Goal: Task Accomplishment & Management: Manage account settings

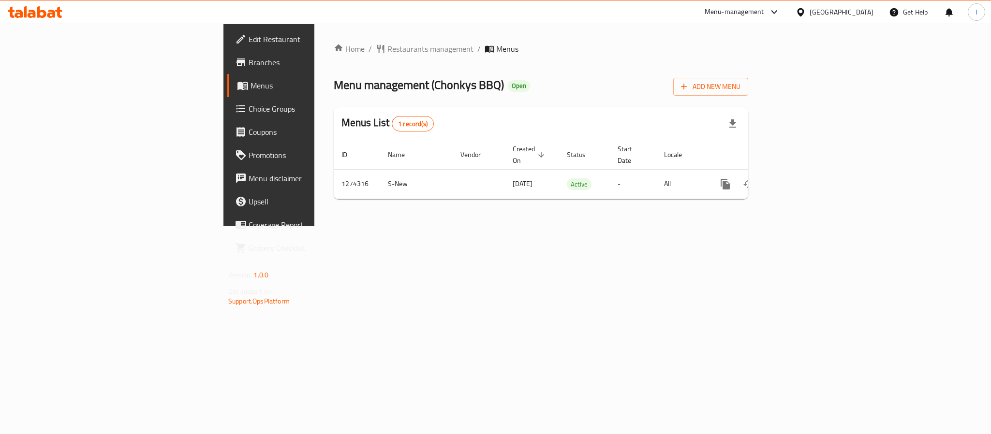
click at [438, 94] on div "Menu management ( Chonkys BBQ ) Open Add New Menu" at bounding box center [541, 85] width 415 height 22
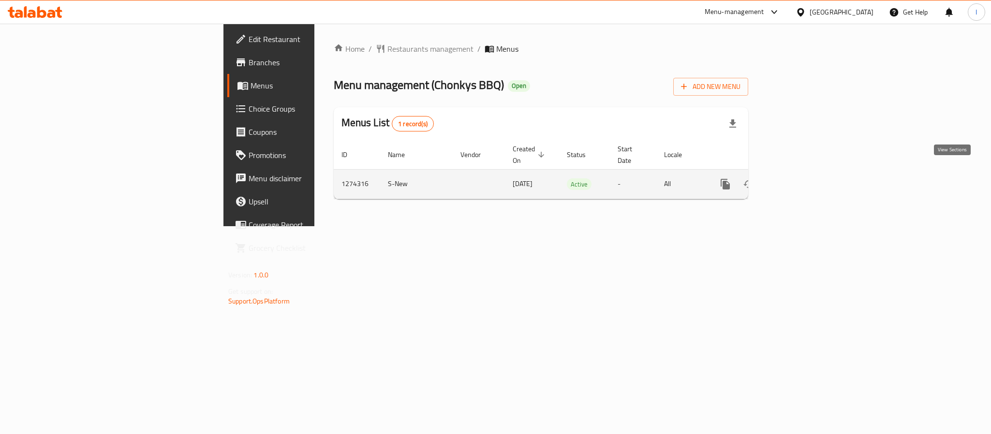
click at [801, 179] on icon "enhanced table" at bounding box center [796, 185] width 12 height 12
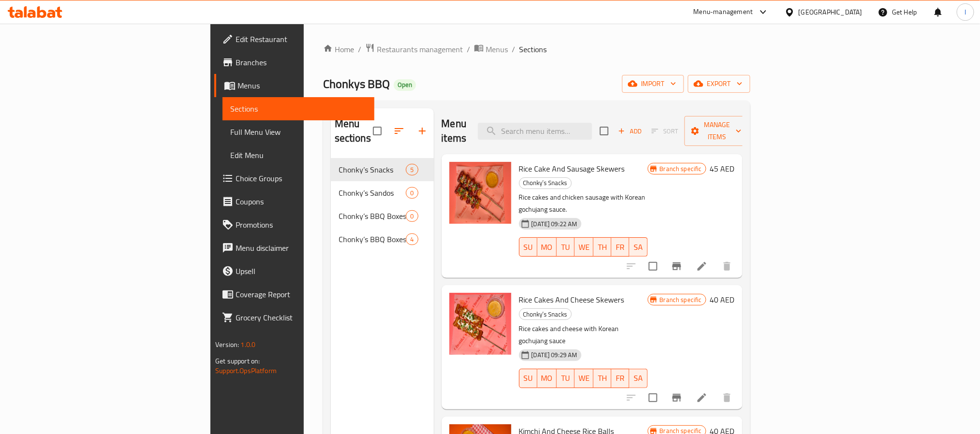
click at [488, 106] on div "Menu sections Chonky’s Snacks 5 Chonky’s Sandos 0 Chonky’s BBQ Boxes (ready to …" at bounding box center [536, 326] width 427 height 450
click at [688, 255] on button "Branch-specific-item" at bounding box center [676, 266] width 23 height 23
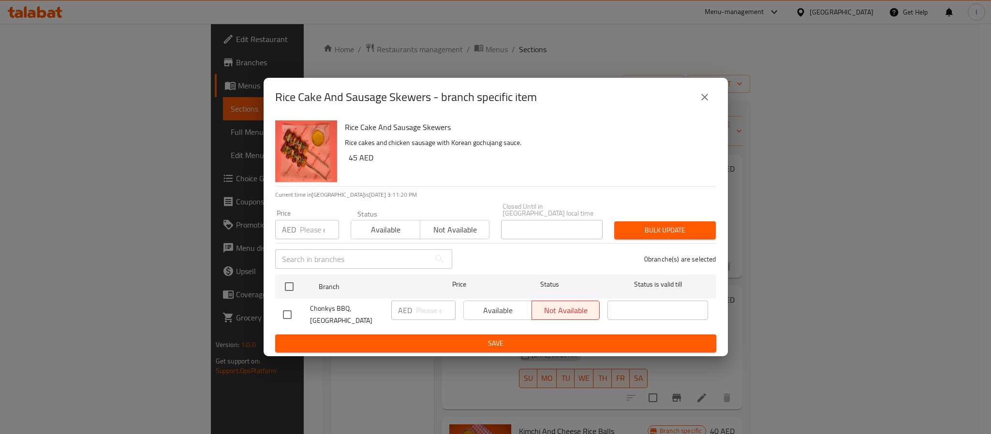
click at [705, 94] on icon "close" at bounding box center [705, 97] width 12 height 12
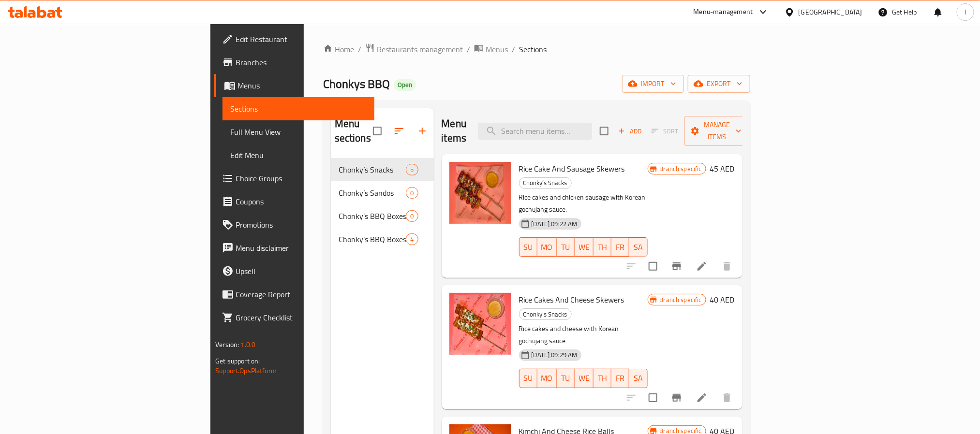
click at [681, 394] on icon "Branch-specific-item" at bounding box center [677, 398] width 9 height 8
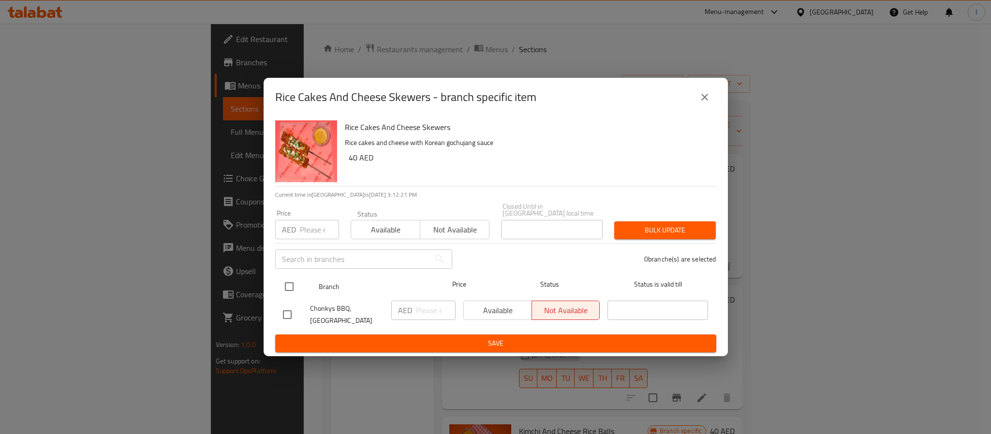
click at [293, 286] on input "checkbox" at bounding box center [289, 287] width 20 height 20
checkbox input "true"
click at [499, 319] on button "Available" at bounding box center [498, 310] width 69 height 19
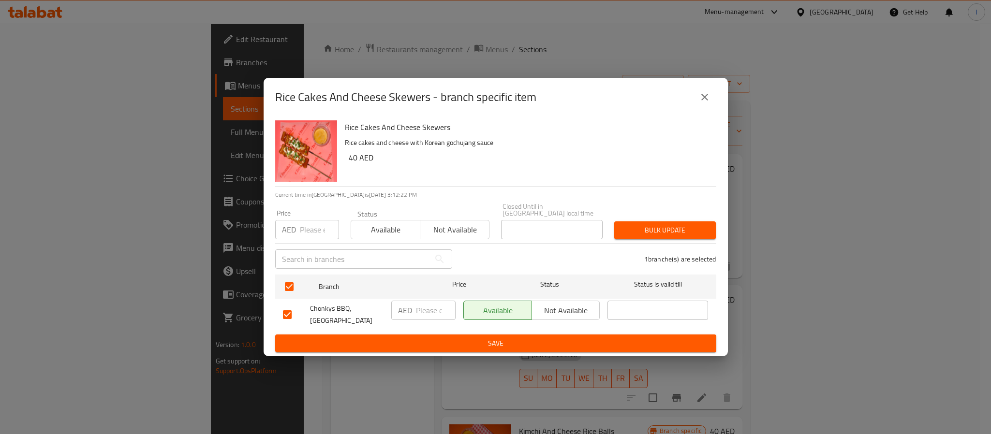
click at [504, 335] on button "Save" at bounding box center [495, 344] width 441 height 18
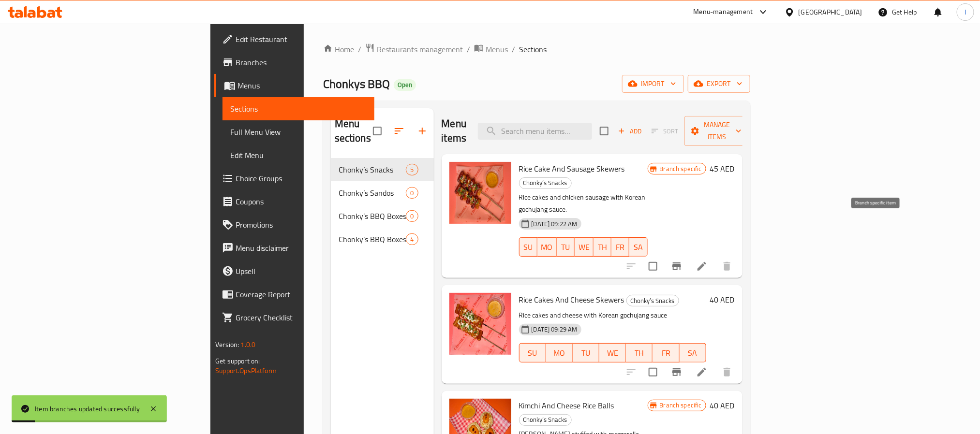
click at [683, 261] on icon "Branch-specific-item" at bounding box center [677, 267] width 12 height 12
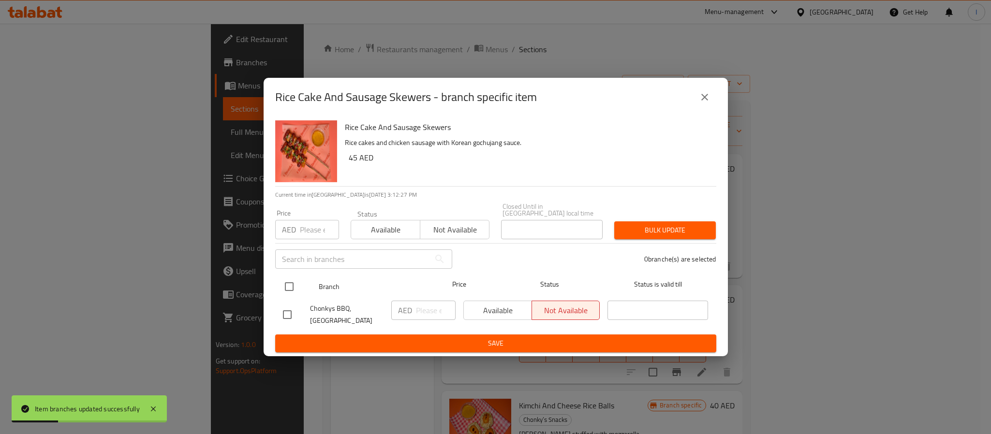
click at [290, 285] on input "checkbox" at bounding box center [289, 287] width 20 height 20
checkbox input "true"
click at [494, 311] on span "Available" at bounding box center [498, 311] width 60 height 14
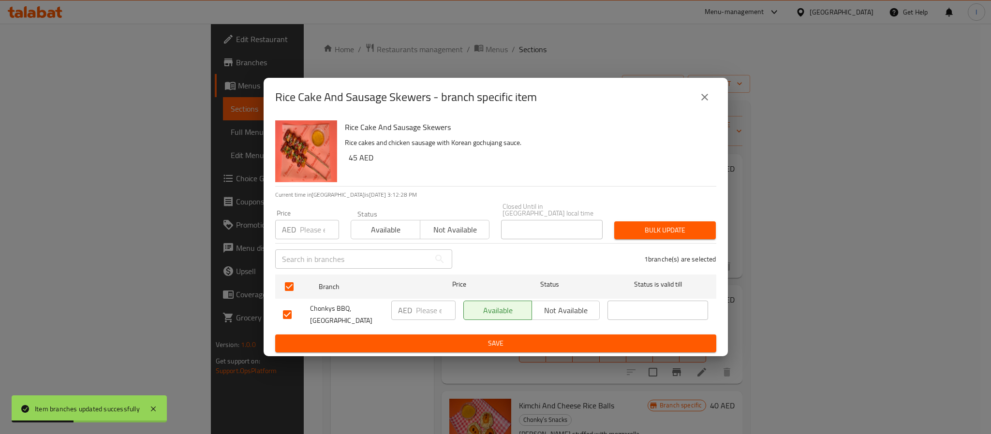
click at [513, 335] on button "Save" at bounding box center [495, 344] width 441 height 18
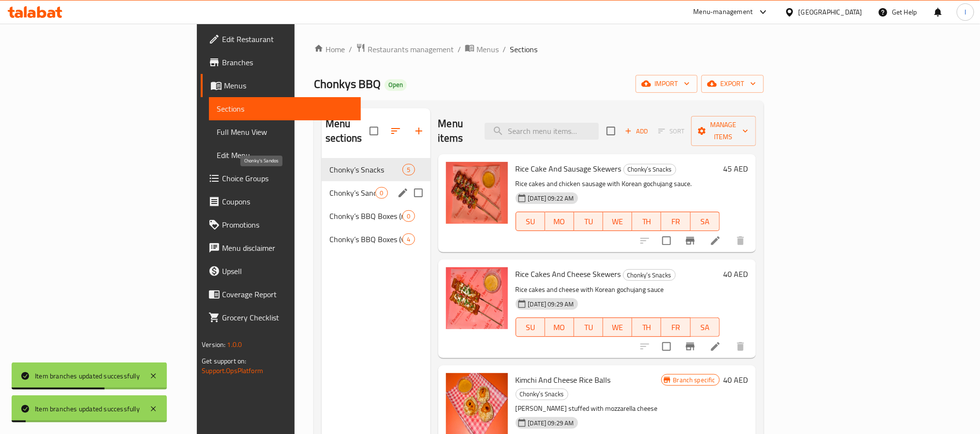
click at [329, 187] on span "Chonky’s Sandos" at bounding box center [352, 193] width 46 height 12
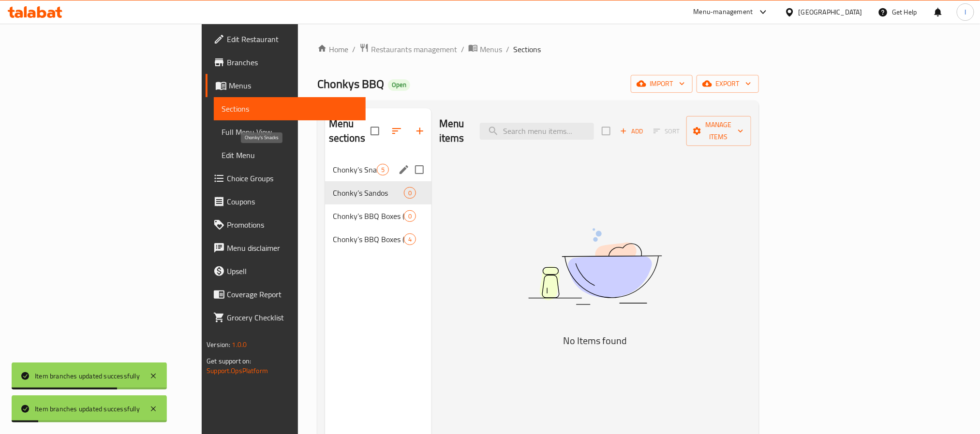
click at [333, 164] on span "Chonky’s Snacks" at bounding box center [355, 170] width 44 height 12
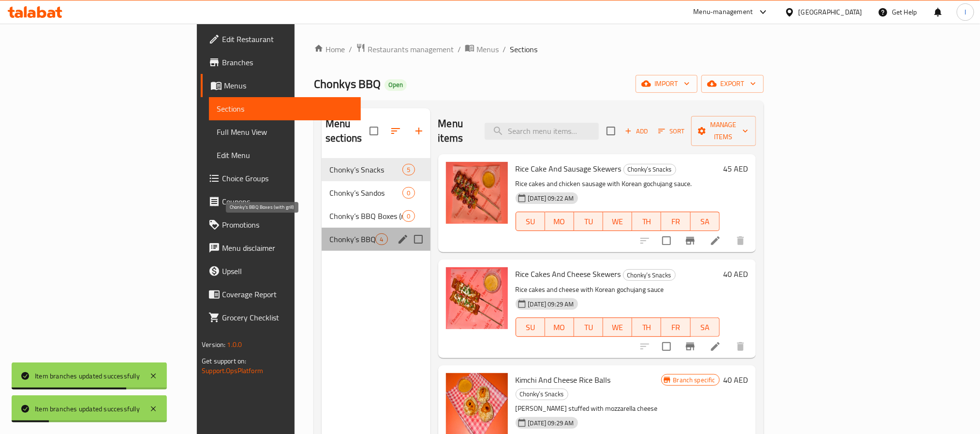
click at [329, 234] on span "Chonky’s BBQ Boxes (with grill)" at bounding box center [352, 240] width 46 height 12
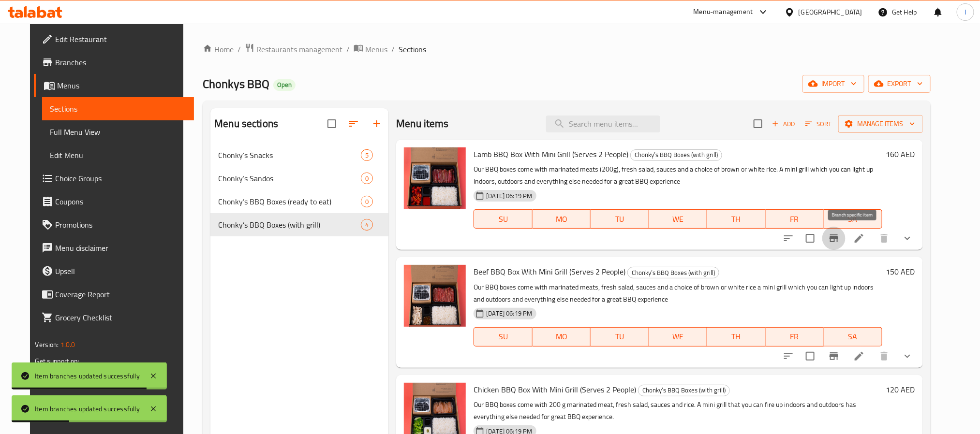
click at [842, 244] on button "Branch-specific-item" at bounding box center [834, 238] width 23 height 23
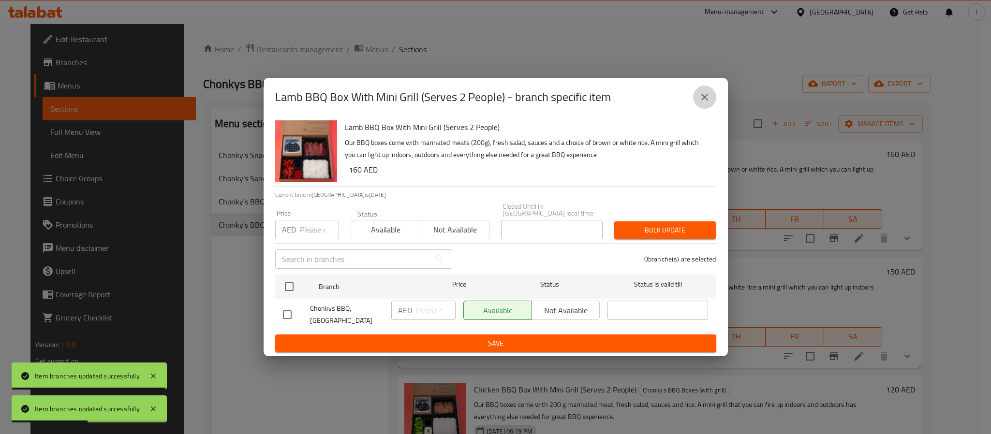
click at [703, 90] on button "close" at bounding box center [704, 97] width 23 height 23
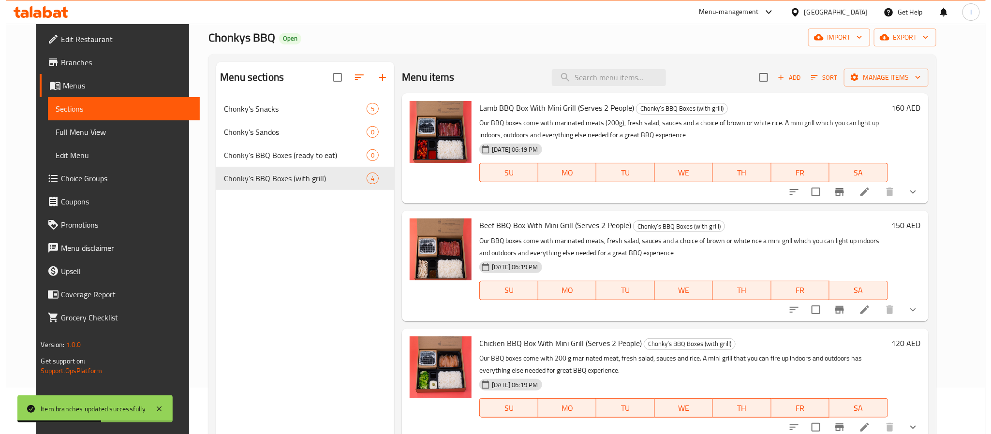
scroll to position [73, 0]
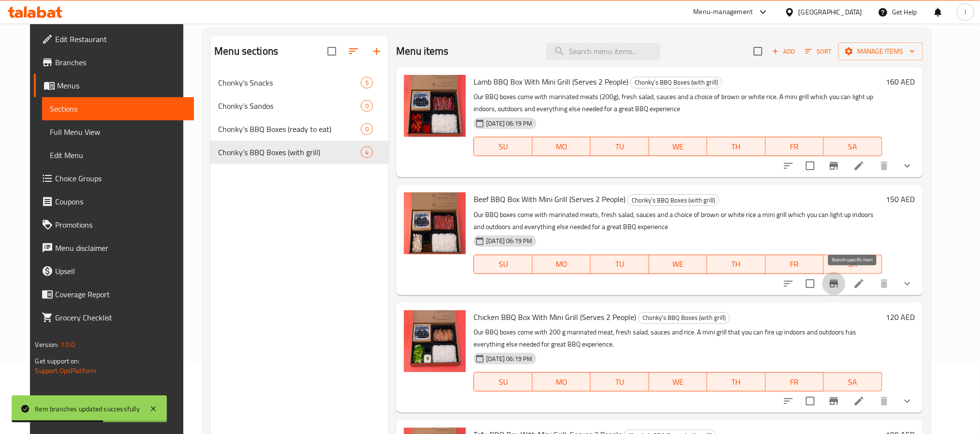
click at [840, 284] on icon "Branch-specific-item" at bounding box center [834, 284] width 12 height 12
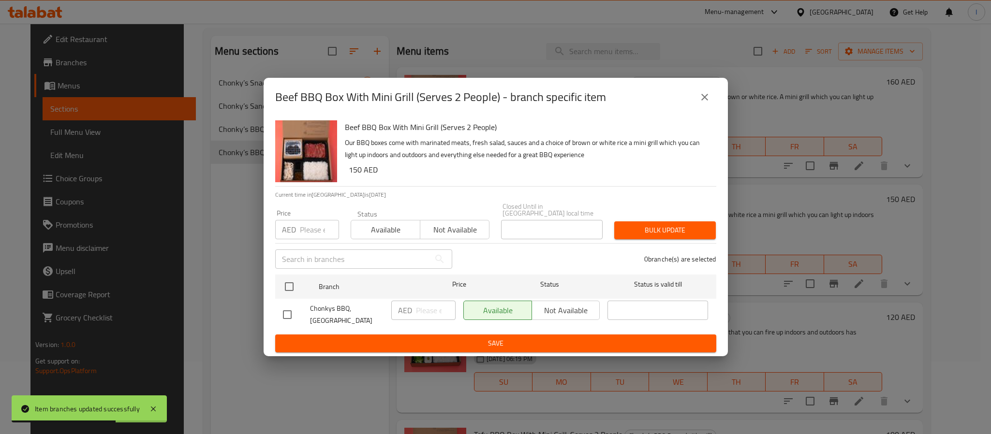
click at [703, 98] on icon "close" at bounding box center [705, 97] width 12 height 12
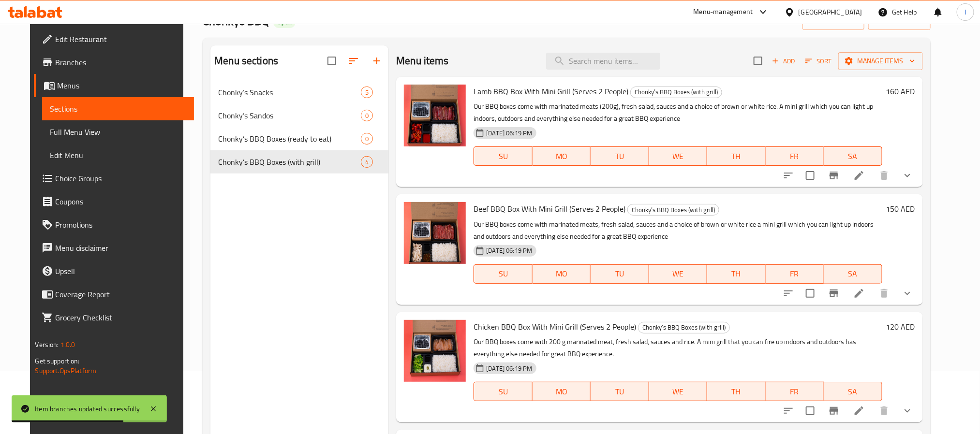
scroll to position [0, 0]
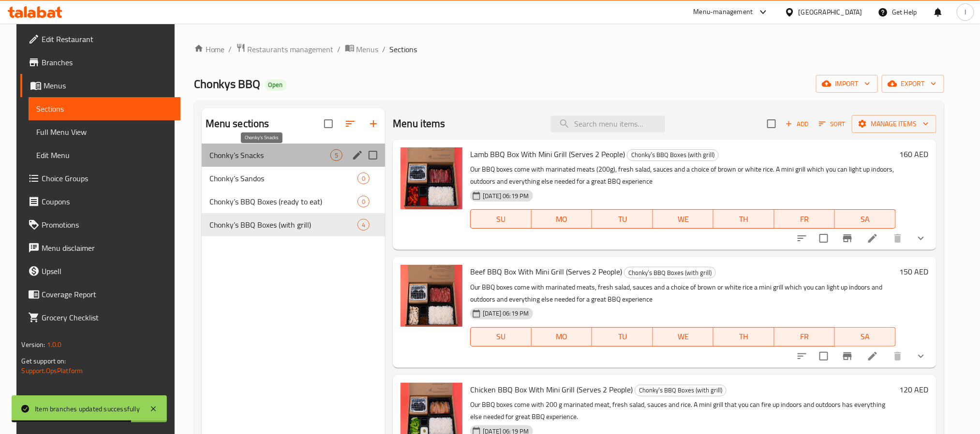
click at [284, 152] on span "Chonky’s Snacks" at bounding box center [269, 156] width 121 height 12
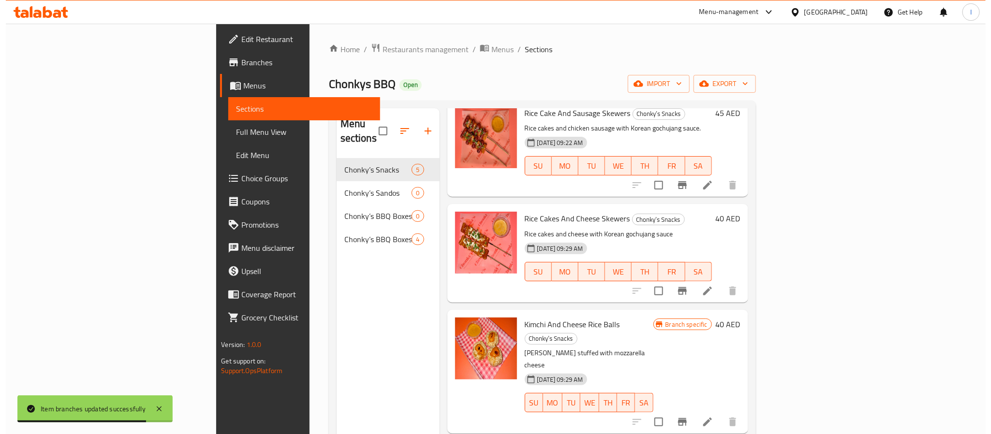
scroll to position [73, 0]
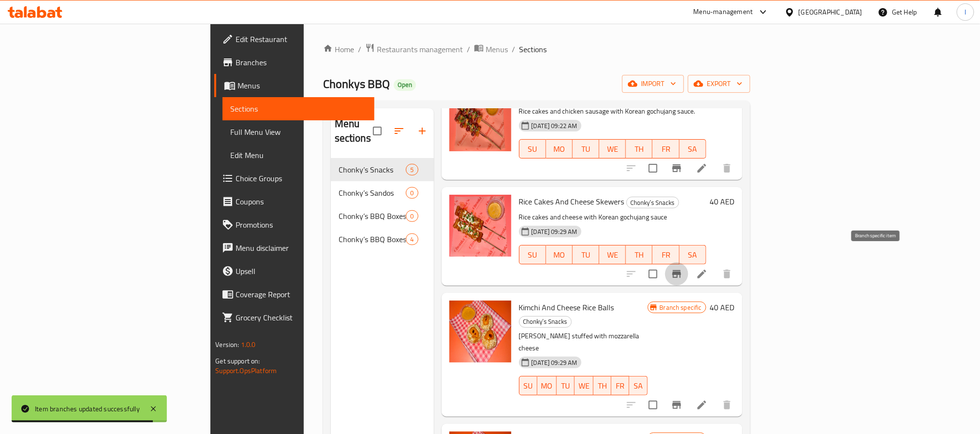
click at [683, 269] on icon "Branch-specific-item" at bounding box center [677, 275] width 12 height 12
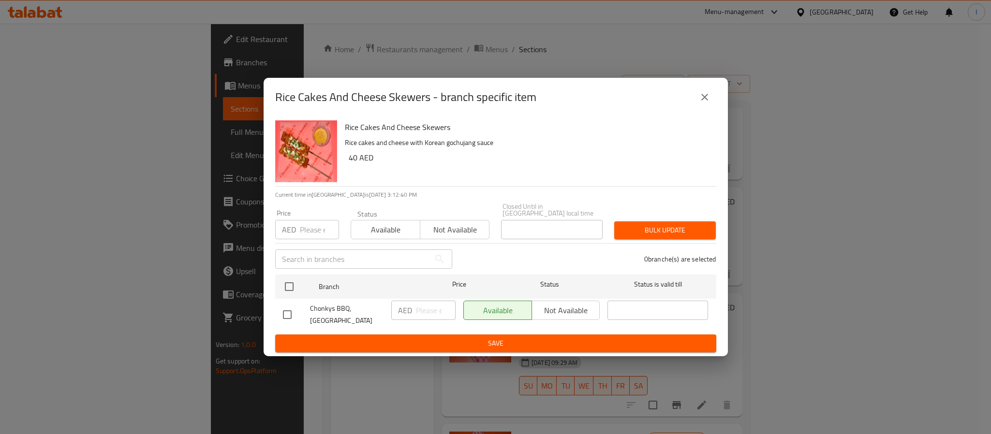
click at [707, 99] on icon "close" at bounding box center [705, 97] width 12 height 12
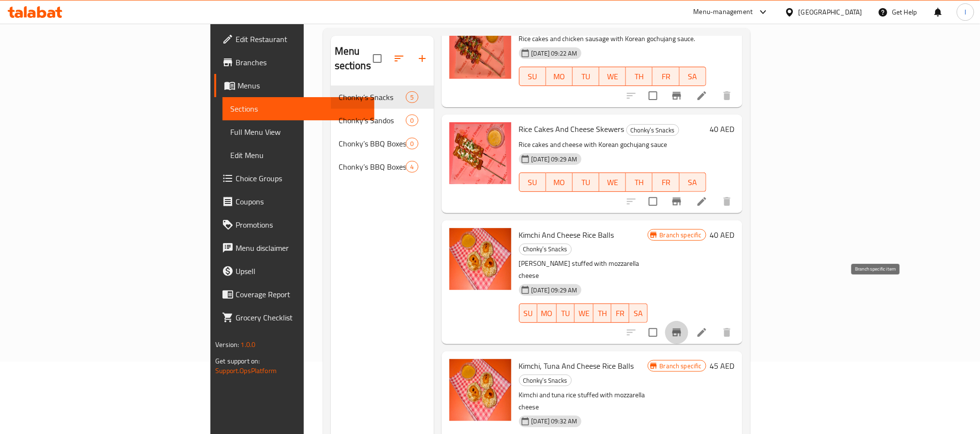
click at [683, 327] on icon "Branch-specific-item" at bounding box center [677, 333] width 12 height 12
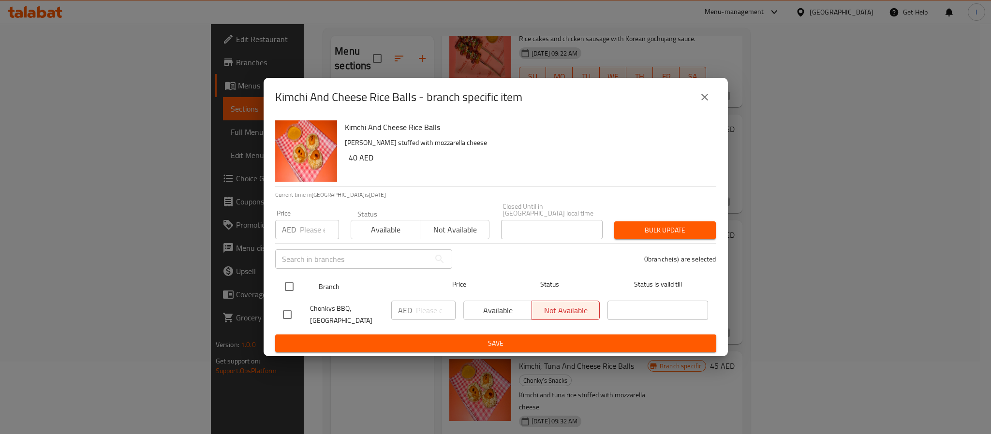
click at [290, 288] on input "checkbox" at bounding box center [289, 287] width 20 height 20
checkbox input "true"
click at [505, 302] on button "Available" at bounding box center [498, 310] width 69 height 19
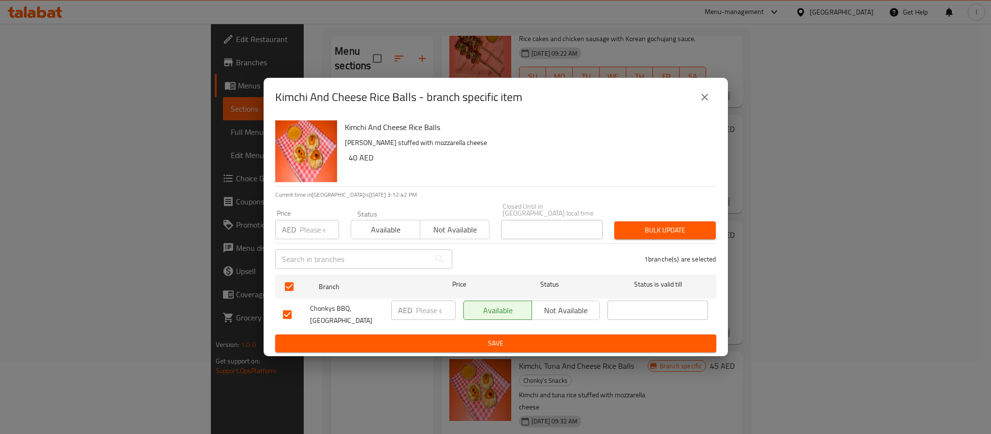
click at [514, 338] on span "Save" at bounding box center [496, 344] width 426 height 12
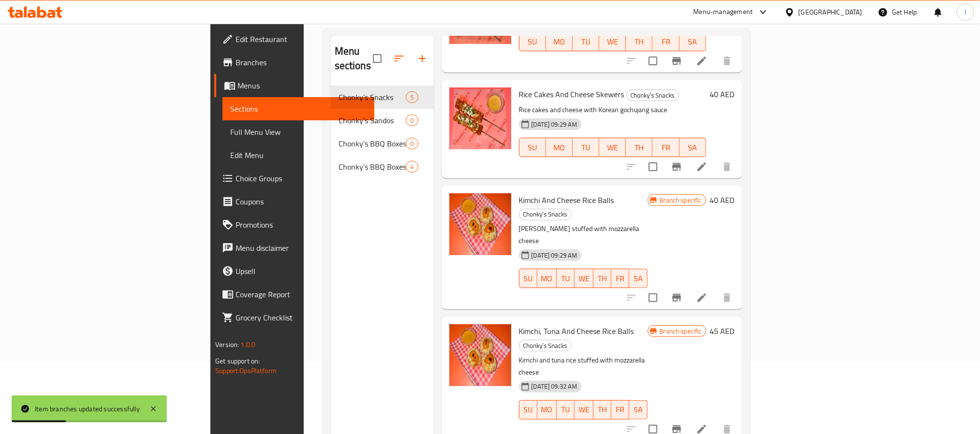
scroll to position [118, 0]
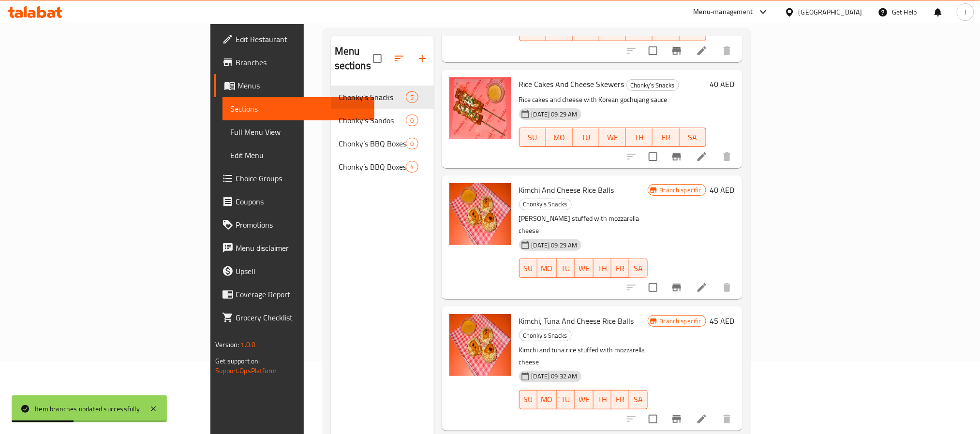
click at [683, 414] on icon "Branch-specific-item" at bounding box center [677, 420] width 12 height 12
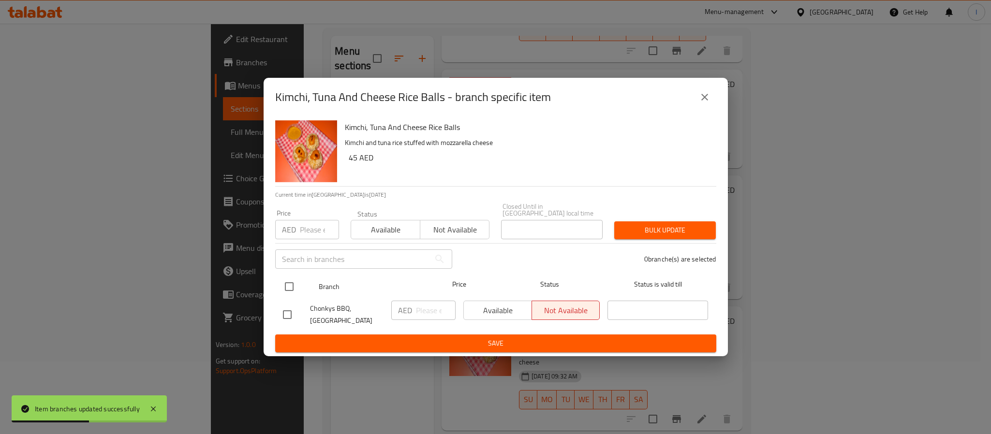
click at [284, 279] on input "checkbox" at bounding box center [289, 287] width 20 height 20
checkbox input "true"
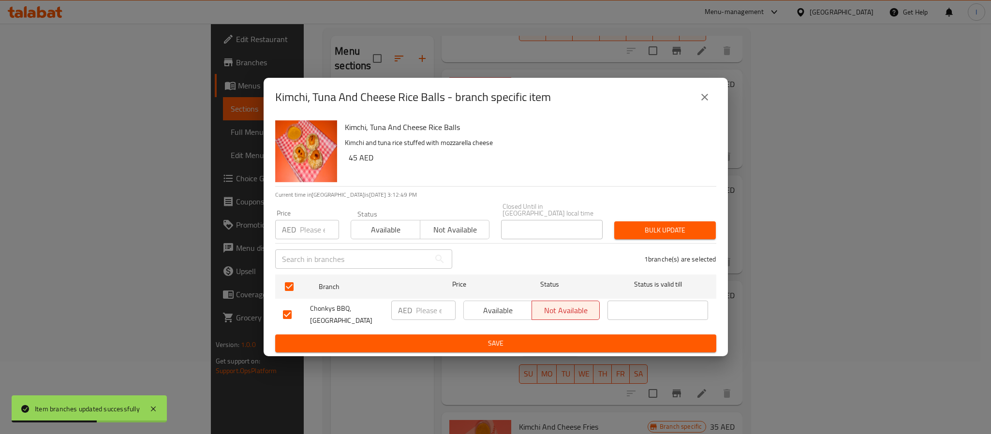
click at [497, 315] on span "Available" at bounding box center [498, 311] width 60 height 14
click at [519, 347] on span "Save" at bounding box center [496, 344] width 426 height 12
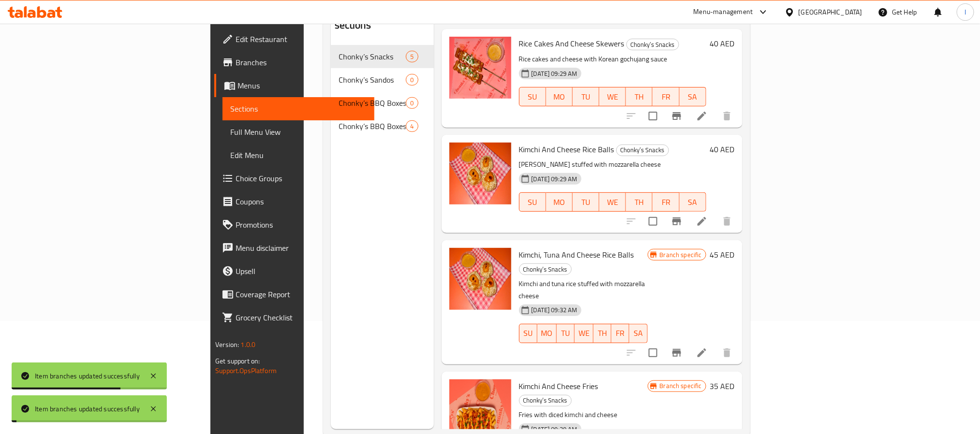
scroll to position [135, 0]
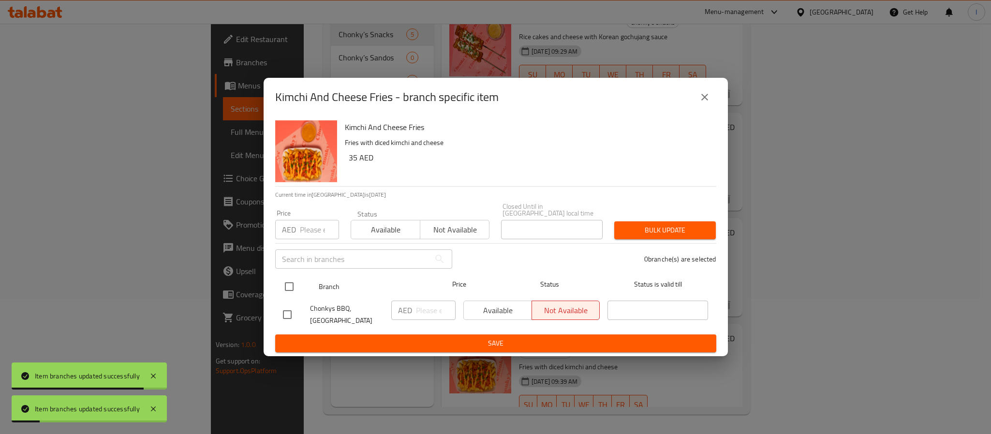
click at [279, 281] on input "checkbox" at bounding box center [289, 287] width 20 height 20
checkbox input "true"
click at [479, 314] on span "Available" at bounding box center [498, 311] width 60 height 14
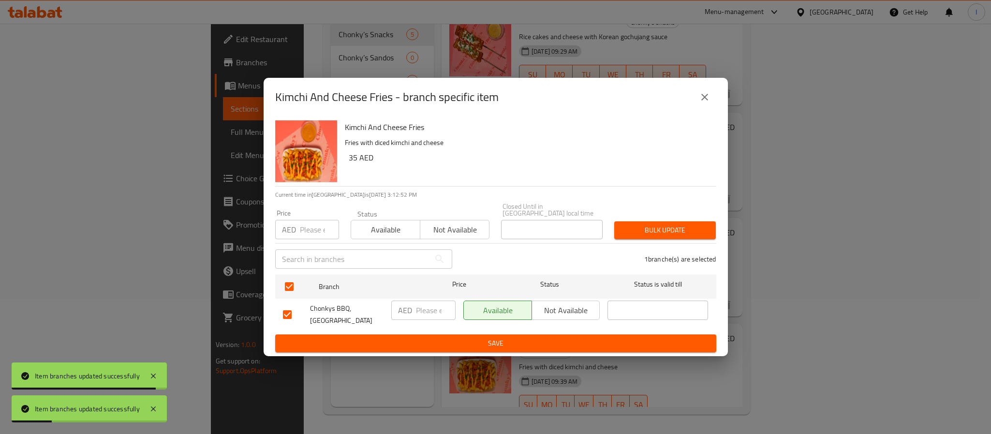
click at [501, 343] on span "Save" at bounding box center [496, 344] width 426 height 12
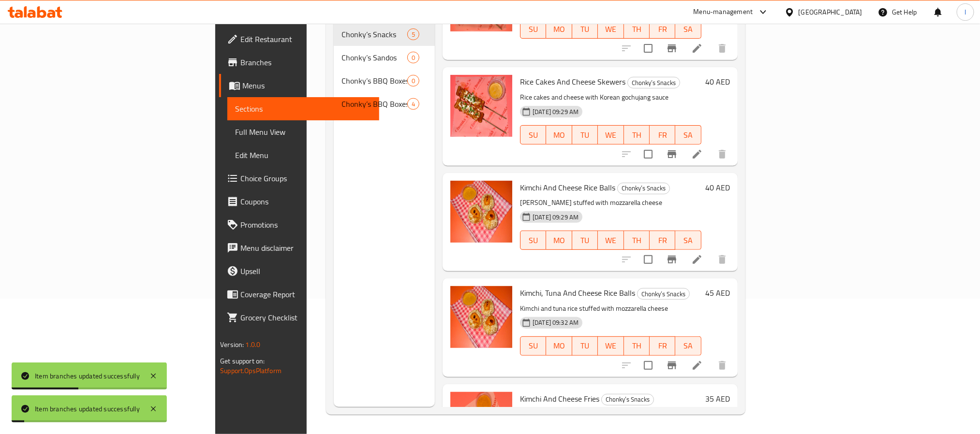
scroll to position [0, 0]
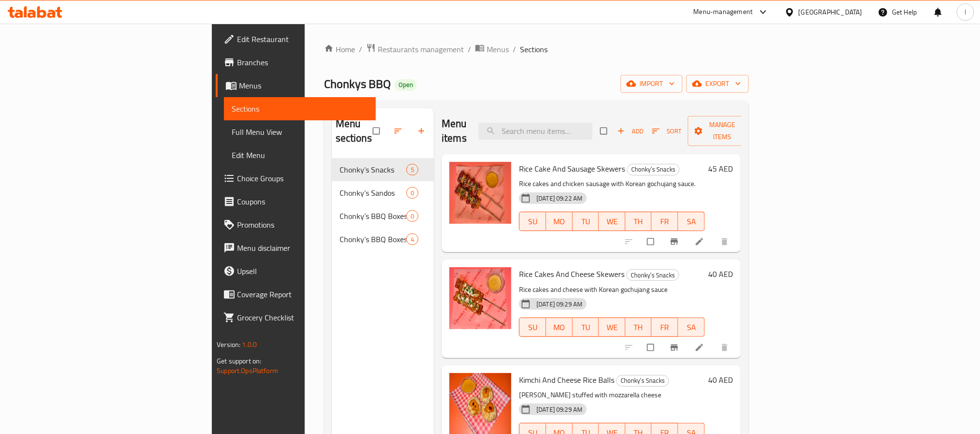
click at [449, 80] on div "Chonkys BBQ Open import export" at bounding box center [536, 84] width 425 height 18
click at [324, 75] on span "Chonkys BBQ" at bounding box center [357, 84] width 67 height 22
copy span "Chonkys BBQ"
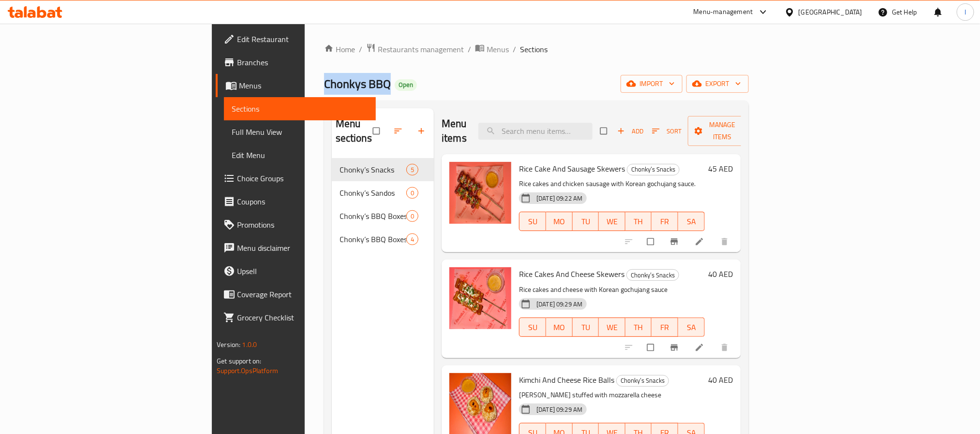
drag, startPoint x: 104, startPoint y: 134, endPoint x: 174, endPoint y: 180, distance: 84.5
click at [232, 134] on span "Full Menu View" at bounding box center [300, 132] width 136 height 12
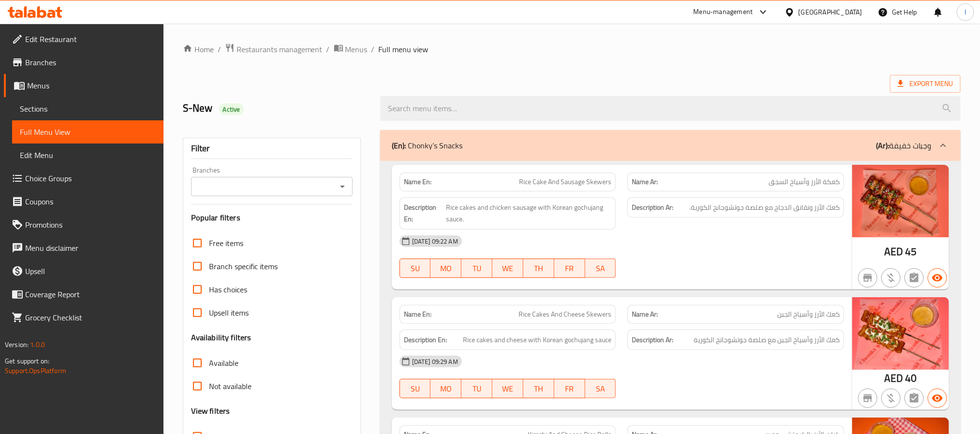
click at [441, 88] on div "S-New Active" at bounding box center [572, 108] width 790 height 43
click at [441, 83] on div "Export Menu" at bounding box center [572, 84] width 778 height 18
click at [83, 101] on link "Sections" at bounding box center [87, 108] width 151 height 23
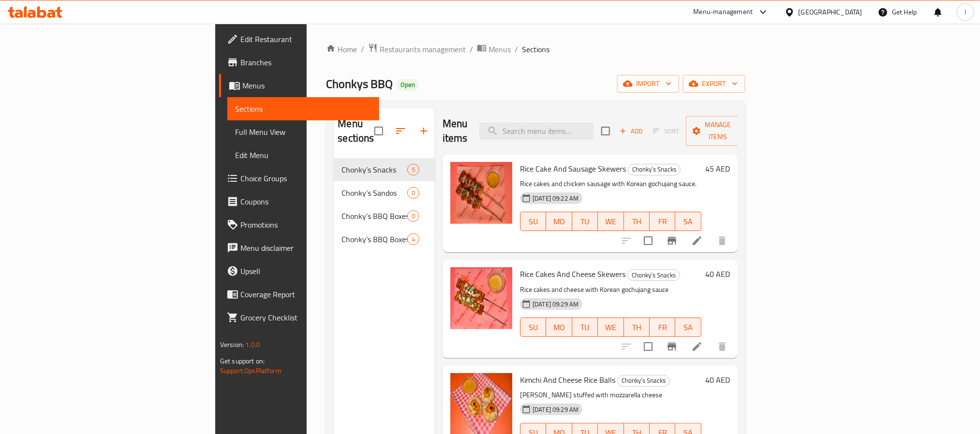
click at [476, 126] on div "Menu items Add Sort Manage items" at bounding box center [590, 131] width 295 height 46
click at [486, 94] on div "Home / Restaurants management / Menus / Sections Chonkys BBQ Open import export…" at bounding box center [535, 297] width 419 height 508
click at [676, 237] on icon "Branch-specific-item" at bounding box center [672, 241] width 9 height 8
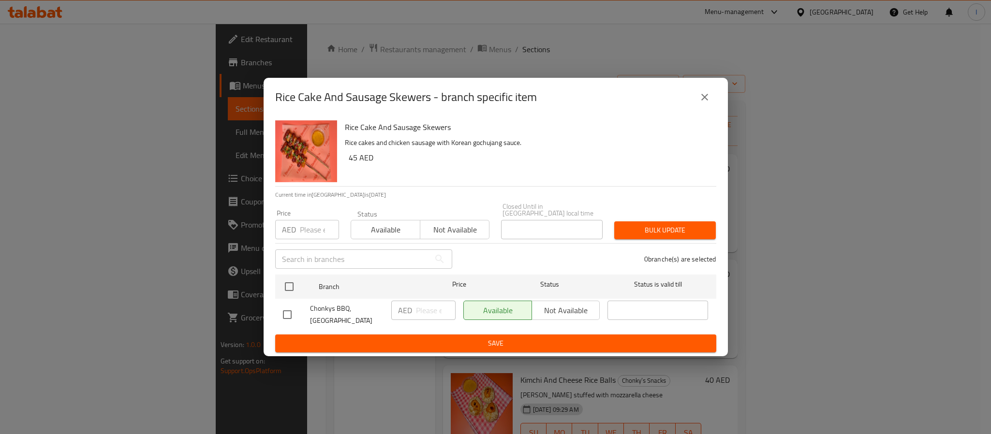
click at [705, 99] on icon "close" at bounding box center [705, 97] width 7 height 7
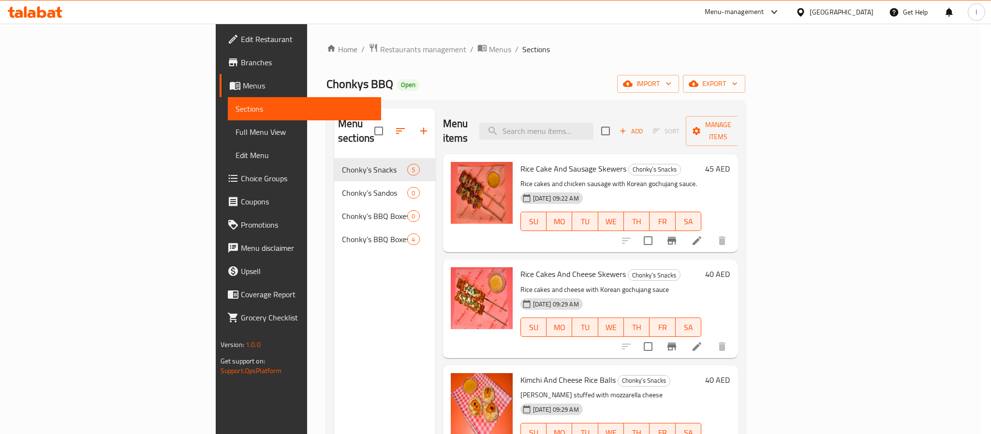
click at [720, 103] on div "Menu sections Chonky’s Snacks 5 Chonky’s Sandos 0 Chonky’s BBQ Boxes (ready to …" at bounding box center [536, 326] width 419 height 450
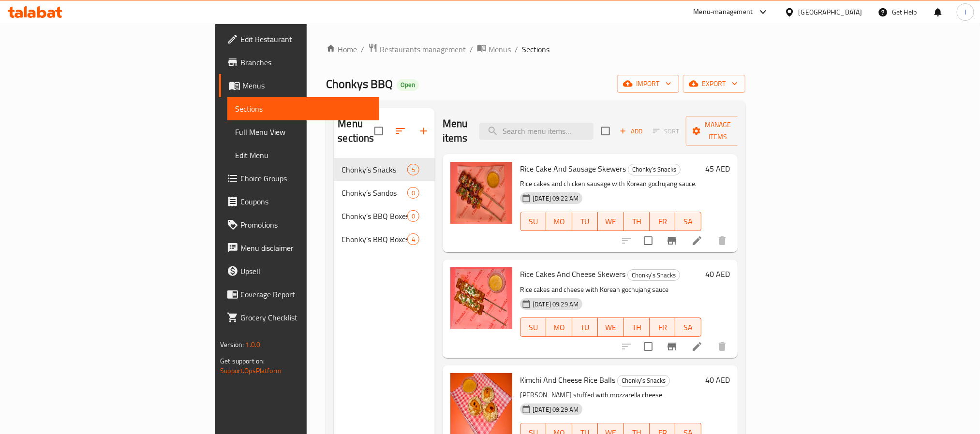
click at [326, 90] on span "Chonkys BBQ" at bounding box center [359, 84] width 67 height 22
copy span "Chonkys BBQ"
click at [380, 51] on span "Restaurants management" at bounding box center [423, 50] width 86 height 12
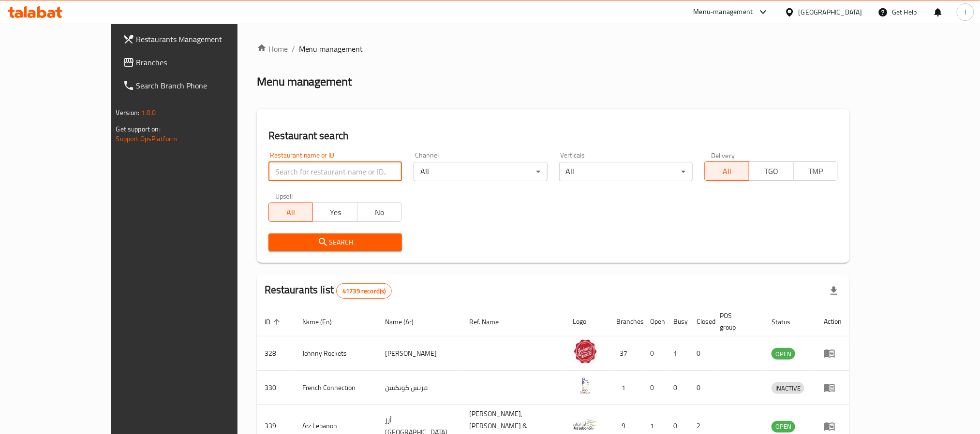
click at [285, 165] on input "search" at bounding box center [336, 171] width 134 height 19
type input "n"
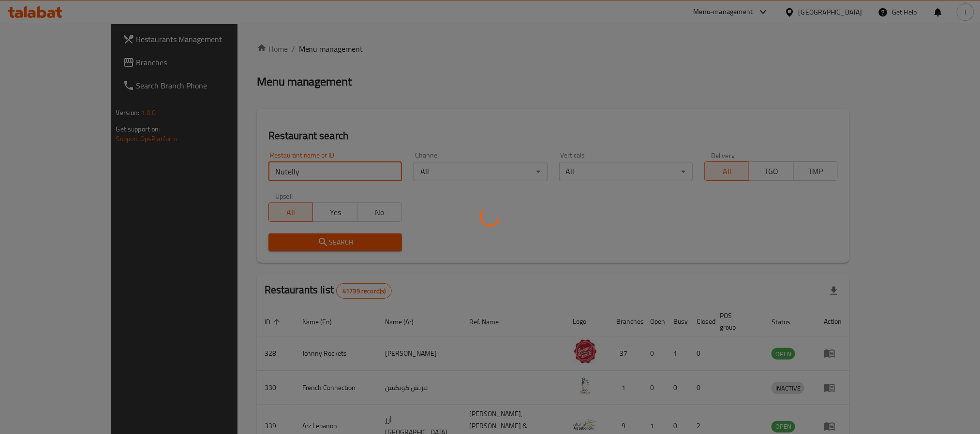
click button "Search" at bounding box center [336, 243] width 134 height 18
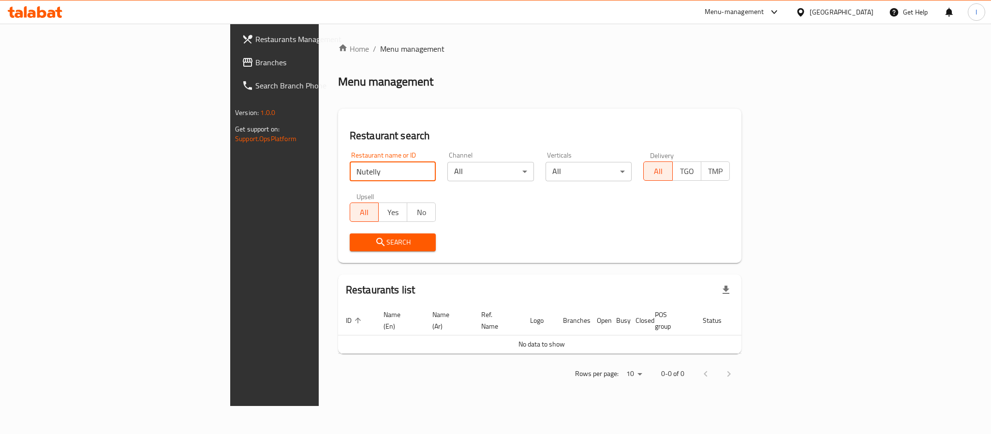
click at [350, 176] on input "Nutelly" at bounding box center [393, 171] width 87 height 19
type input "Nutelly"
click button "Search" at bounding box center [393, 243] width 87 height 18
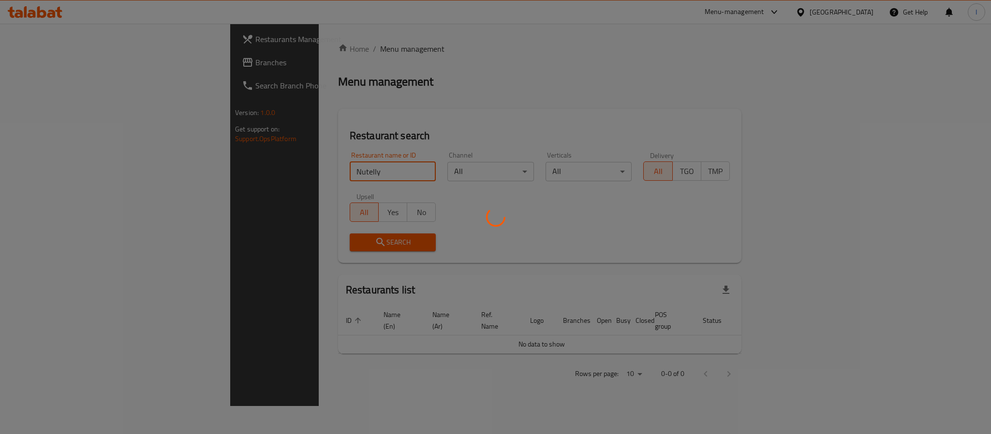
click at [329, 107] on div at bounding box center [495, 217] width 991 height 434
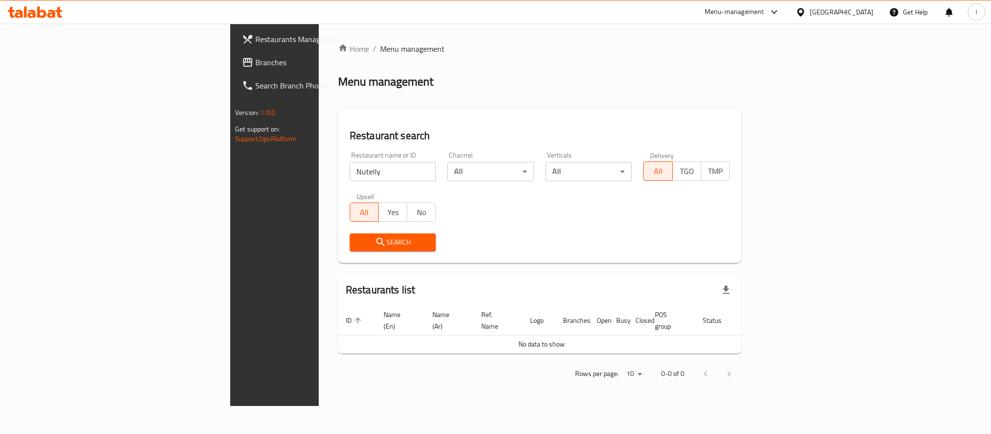
click at [344, 181] on div "Restaurant name or ID Nutelly Restaurant name or ID" at bounding box center [393, 166] width 98 height 41
click at [350, 177] on input "Nutelly" at bounding box center [393, 171] width 87 height 19
click at [836, 6] on div "[GEOGRAPHIC_DATA]" at bounding box center [834, 11] width 93 height 23
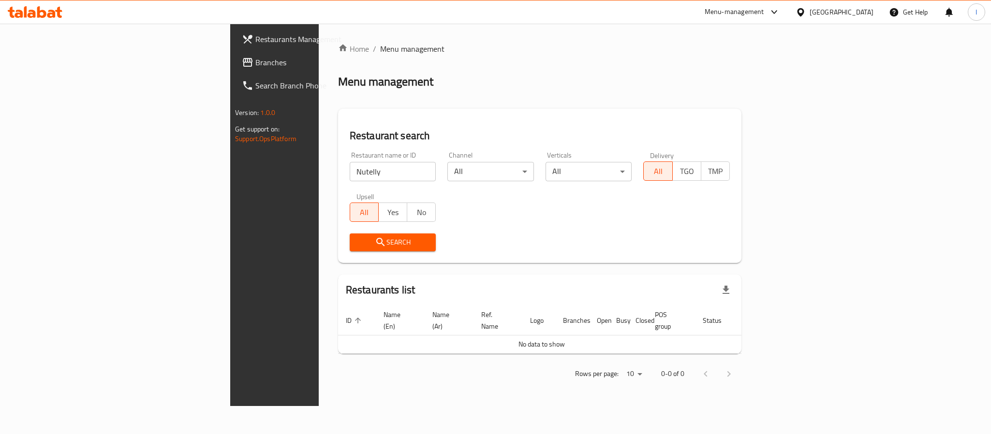
click at [827, 15] on div "[GEOGRAPHIC_DATA]" at bounding box center [842, 12] width 64 height 11
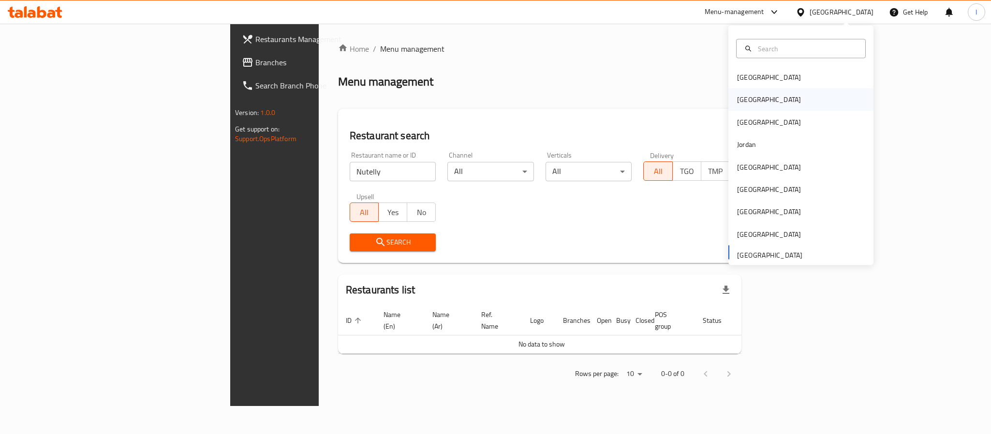
click at [769, 99] on div "Egypt" at bounding box center [801, 100] width 145 height 22
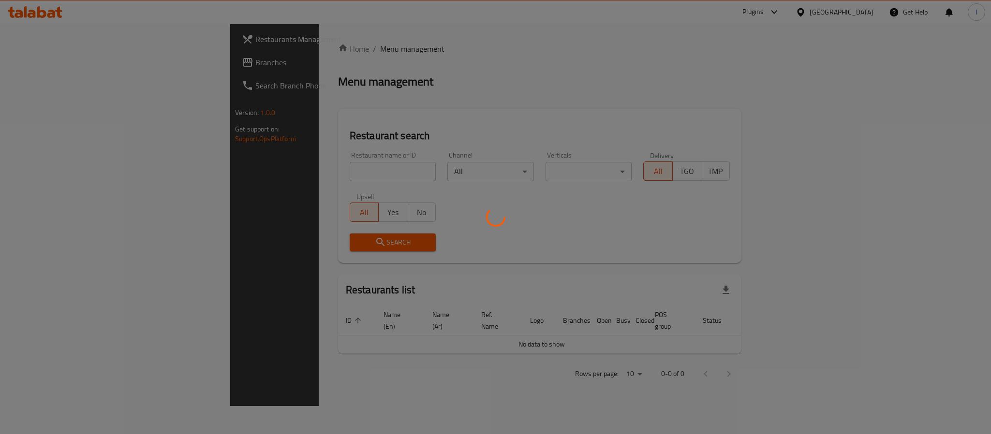
click at [524, 96] on div at bounding box center [495, 217] width 991 height 434
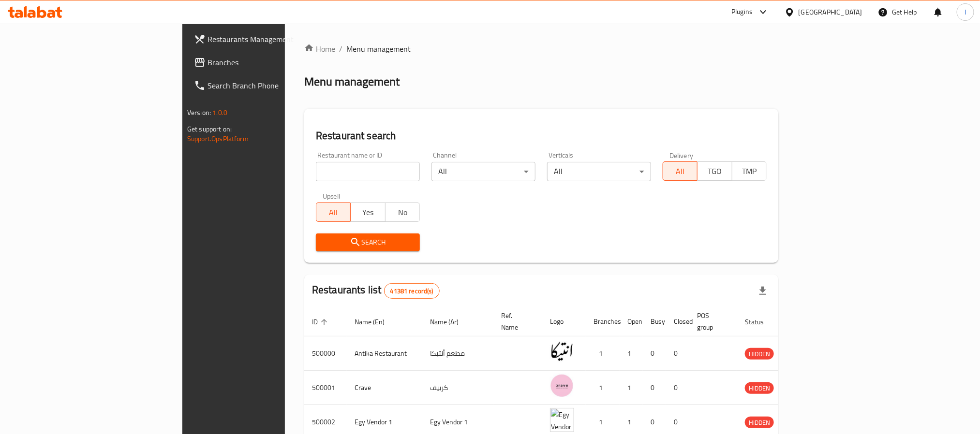
click at [316, 168] on input "search" at bounding box center [368, 171] width 104 height 19
paste input "Nutelly"
click button "Search" at bounding box center [368, 243] width 104 height 18
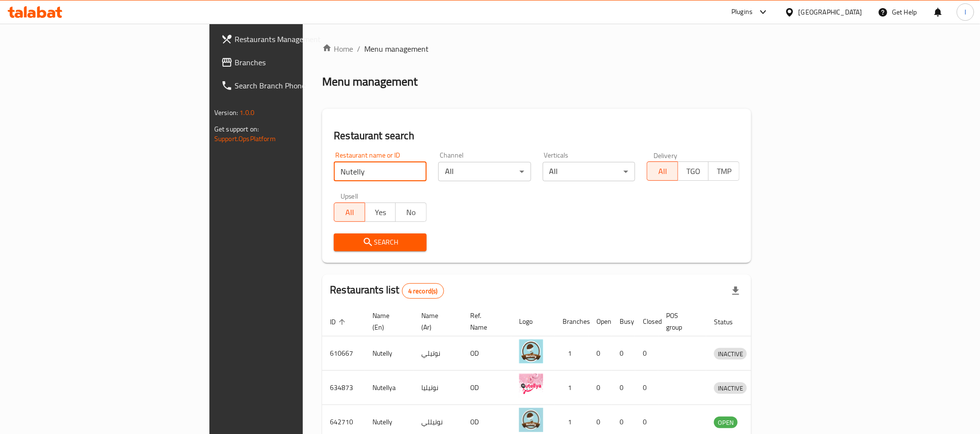
click at [382, 75] on div "Menu management" at bounding box center [536, 81] width 429 height 15
click at [337, 177] on input "Nutelly" at bounding box center [380, 171] width 93 height 19
click button "Search" at bounding box center [380, 243] width 93 height 18
click at [349, 103] on div "Home / Menu management Menu management Restaurant search Restaurant name or ID …" at bounding box center [536, 275] width 429 height 464
click at [507, 129] on h2 "Restaurant search" at bounding box center [537, 136] width 406 height 15
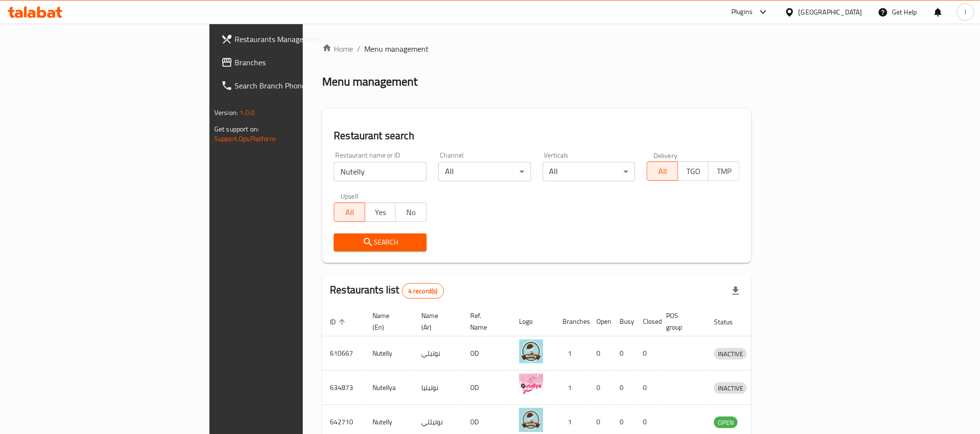
click at [508, 120] on div "Restaurant search Restaurant name or ID Nutelly Restaurant name or ID Channel A…" at bounding box center [536, 186] width 429 height 154
click at [334, 174] on input "Nutelly" at bounding box center [380, 171] width 93 height 19
paste input "Zstop"
type input "Zstop"
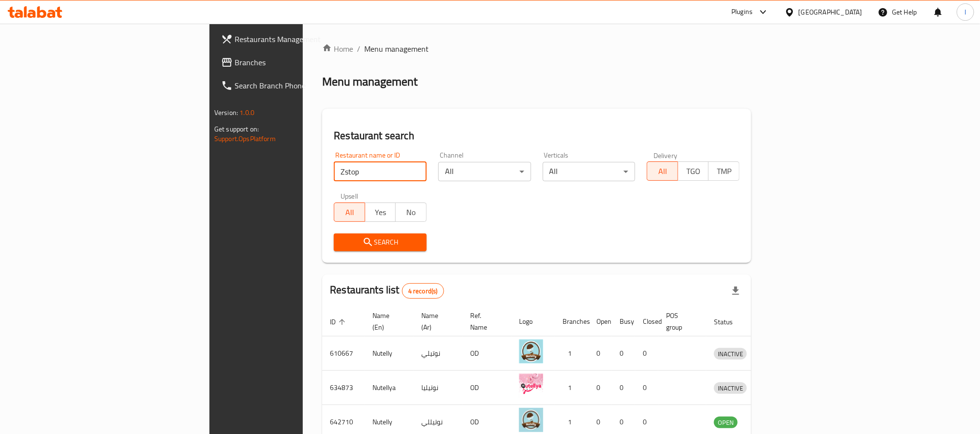
click button "Search" at bounding box center [380, 243] width 93 height 18
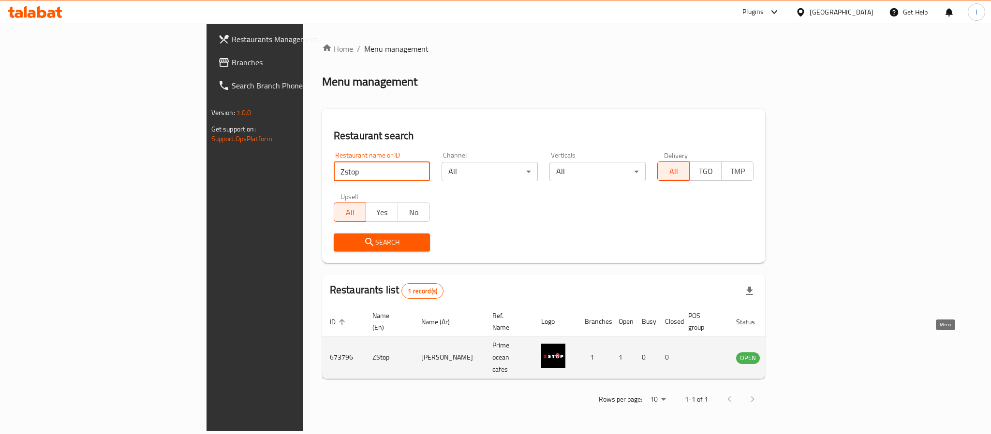
click at [797, 357] on icon "enhanced table" at bounding box center [794, 359] width 3 height 4
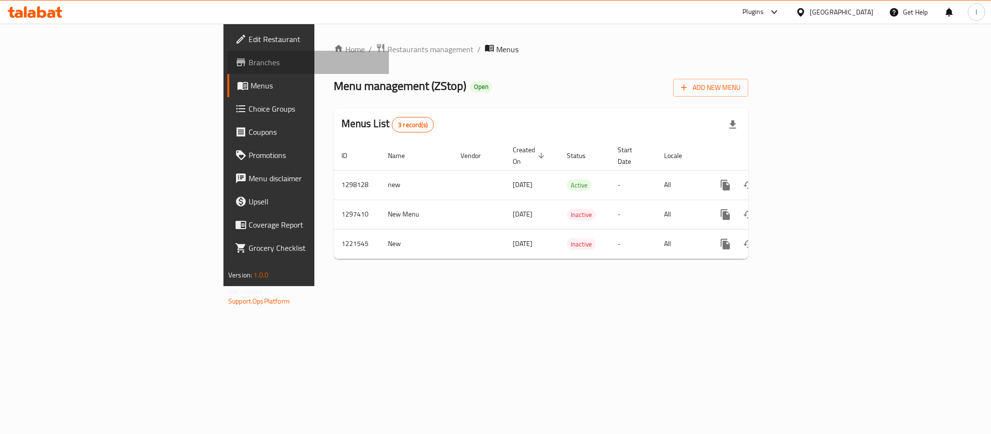
click at [249, 64] on span "Branches" at bounding box center [315, 63] width 133 height 12
